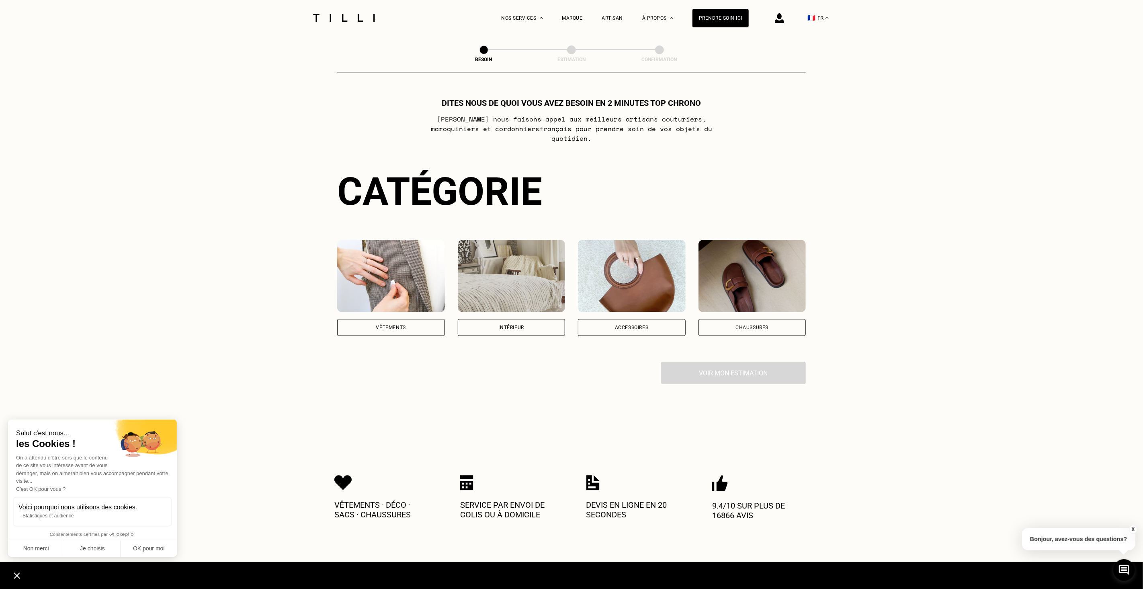
click at [407, 319] on div "Vêtements" at bounding box center [391, 327] width 108 height 17
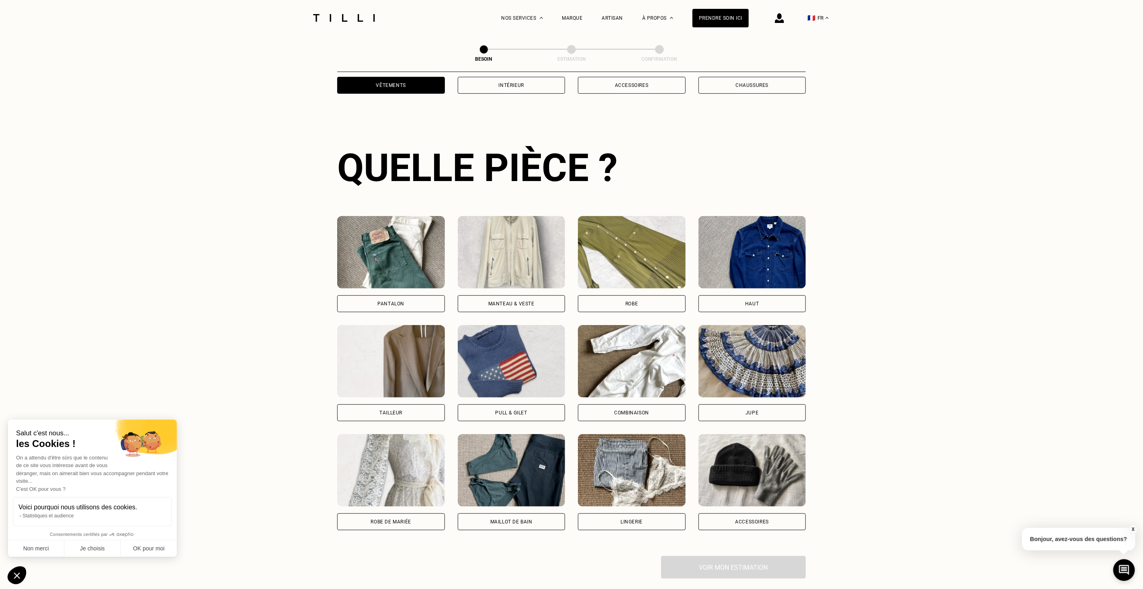
scroll to position [260, 0]
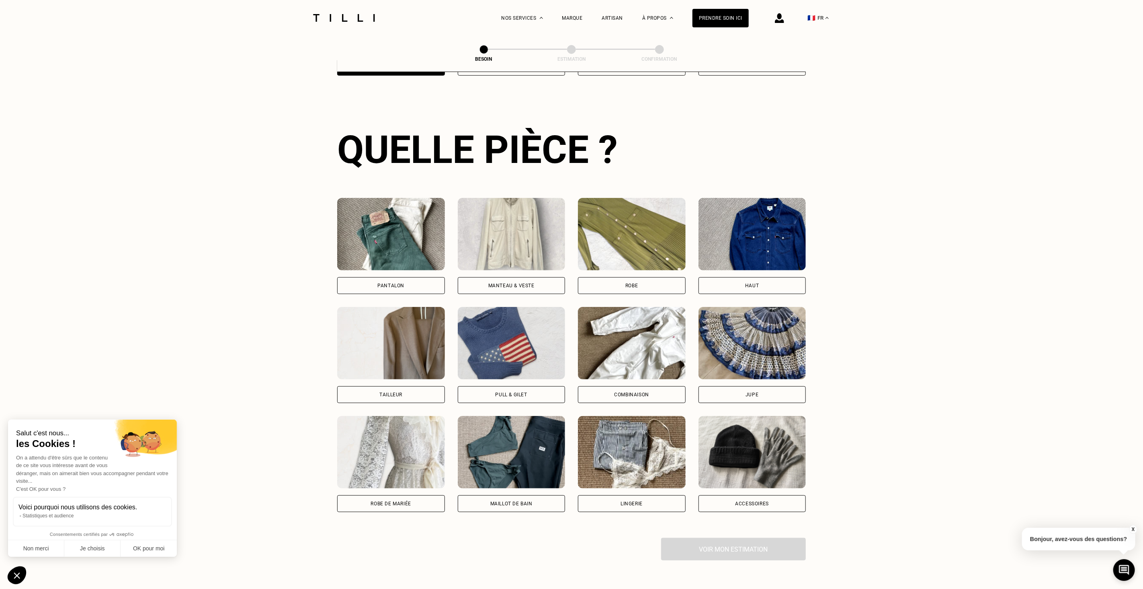
click at [406, 277] on div "Pantalon" at bounding box center [391, 285] width 108 height 17
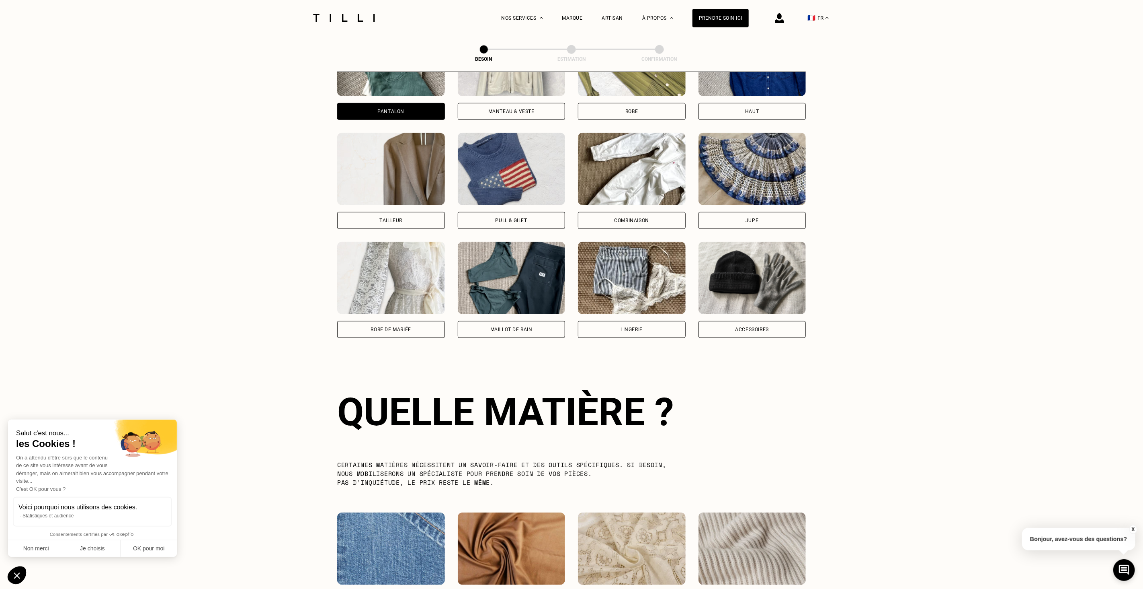
scroll to position [395, 0]
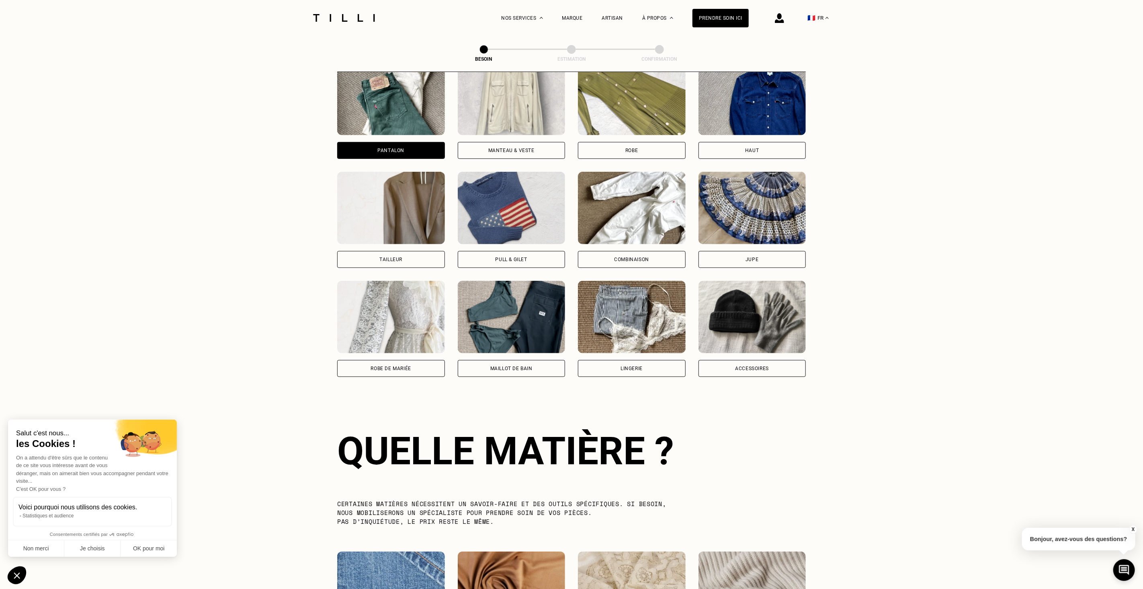
click at [397, 257] on div "Tailleur" at bounding box center [390, 259] width 23 height 5
select select "FR"
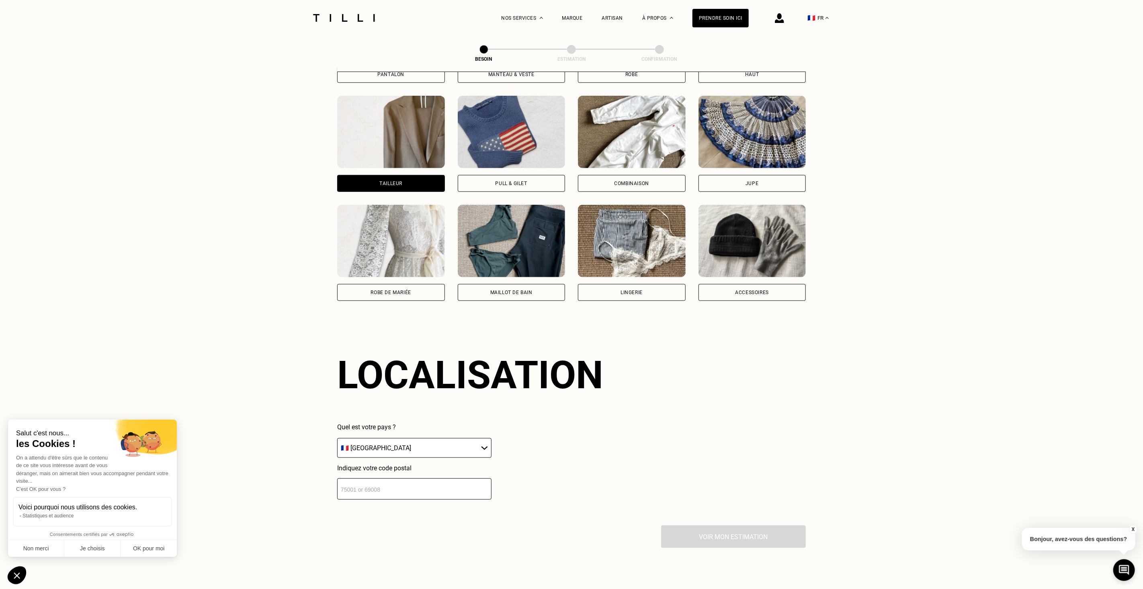
scroll to position [644, 0]
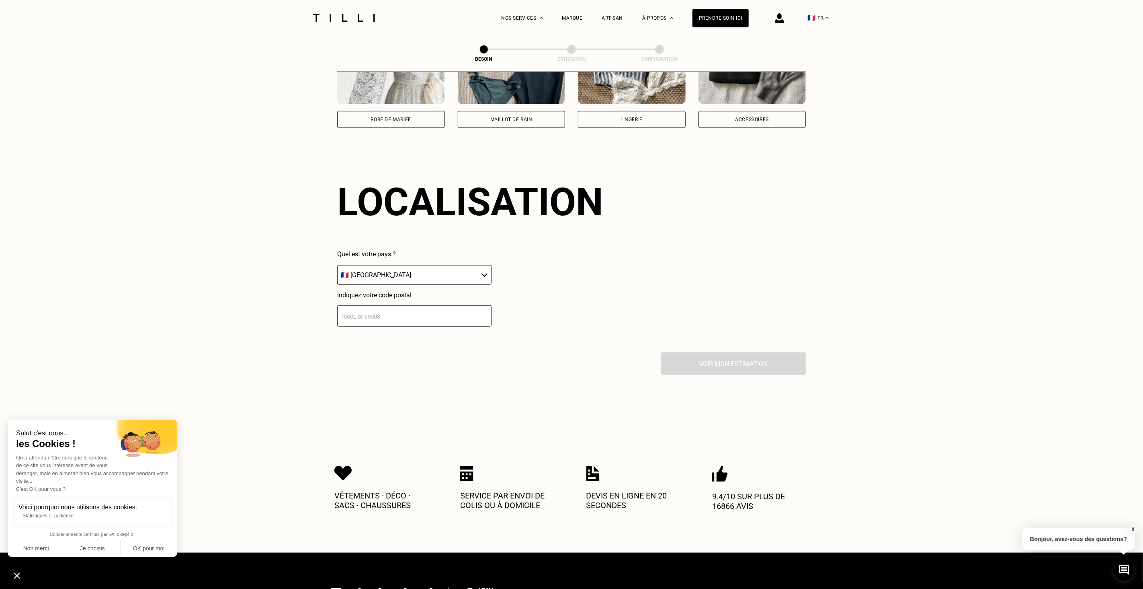
click at [395, 308] on input "number" at bounding box center [414, 315] width 154 height 21
type input "31770"
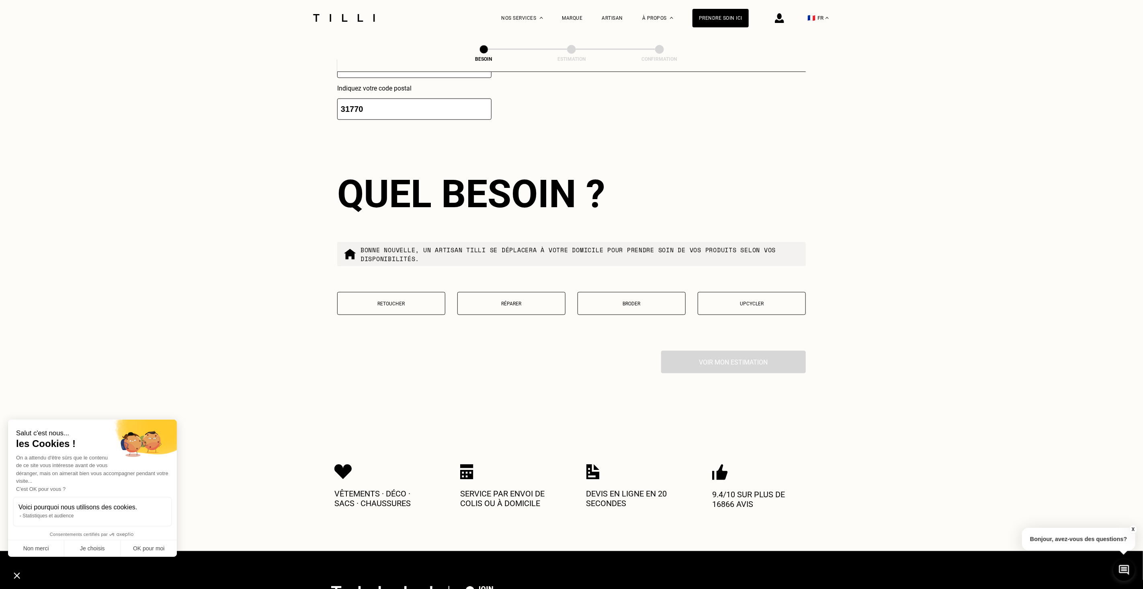
scroll to position [849, 0]
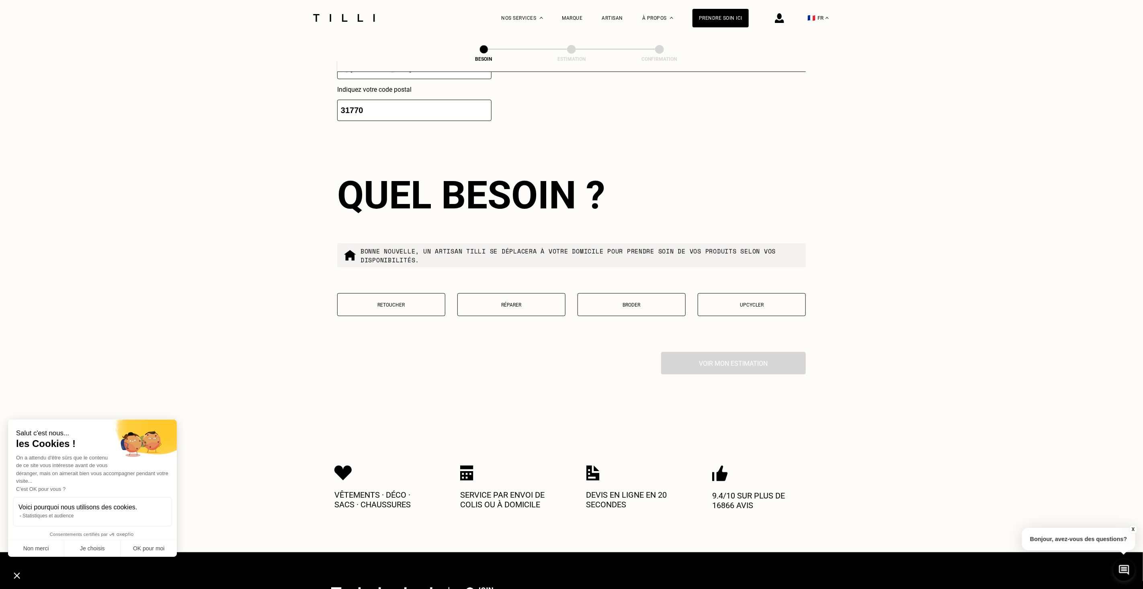
click at [419, 295] on button "Retoucher" at bounding box center [391, 304] width 108 height 23
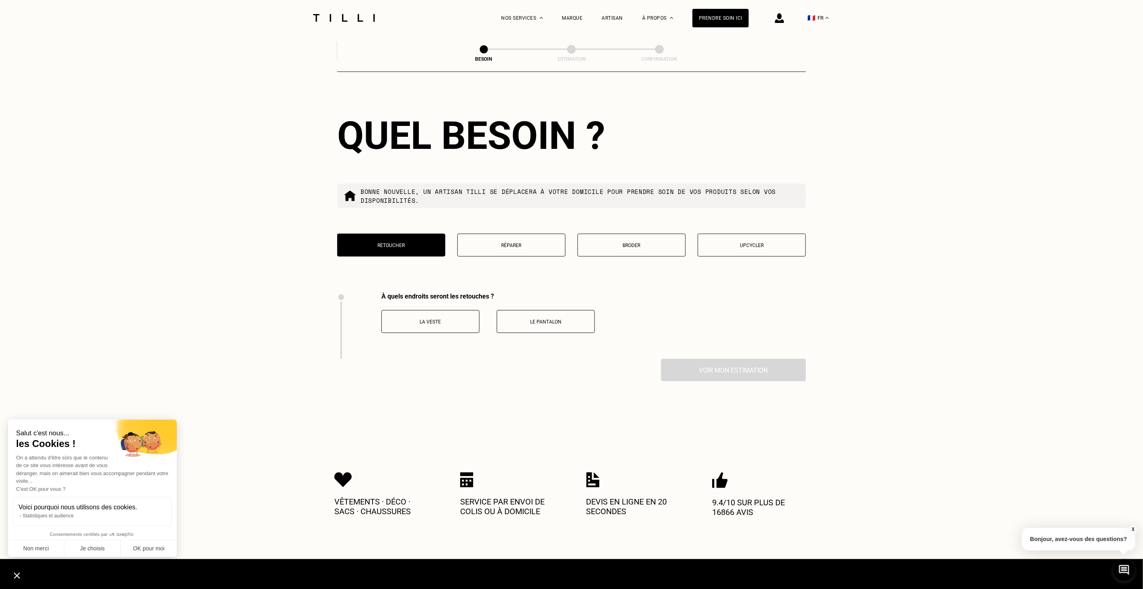
scroll to position [900, 0]
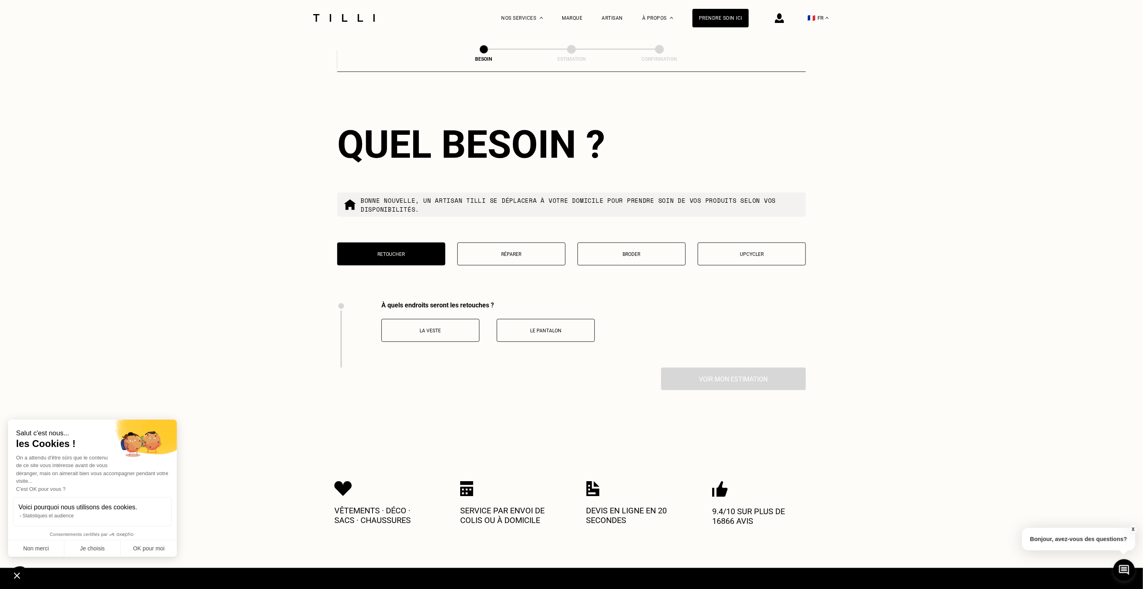
click at [458, 321] on button "La veste" at bounding box center [430, 330] width 98 height 23
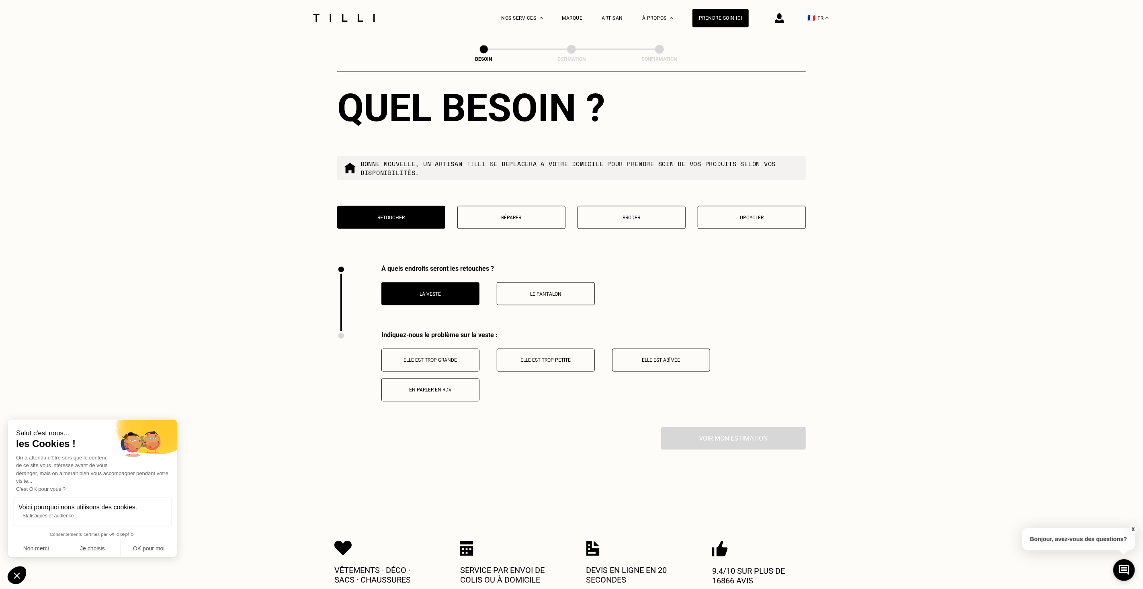
scroll to position [936, 0]
